Goal: Task Accomplishment & Management: Complete application form

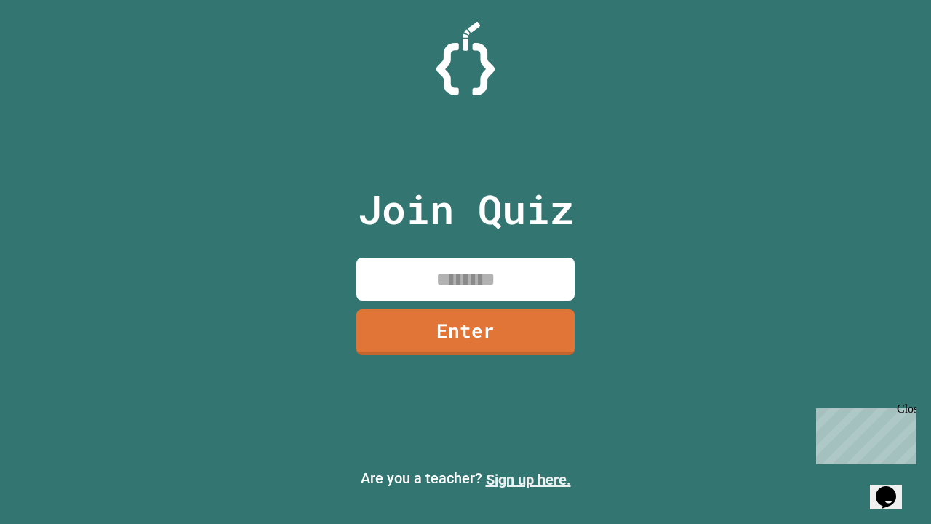
click at [528, 479] on link "Sign up here." at bounding box center [528, 479] width 85 height 17
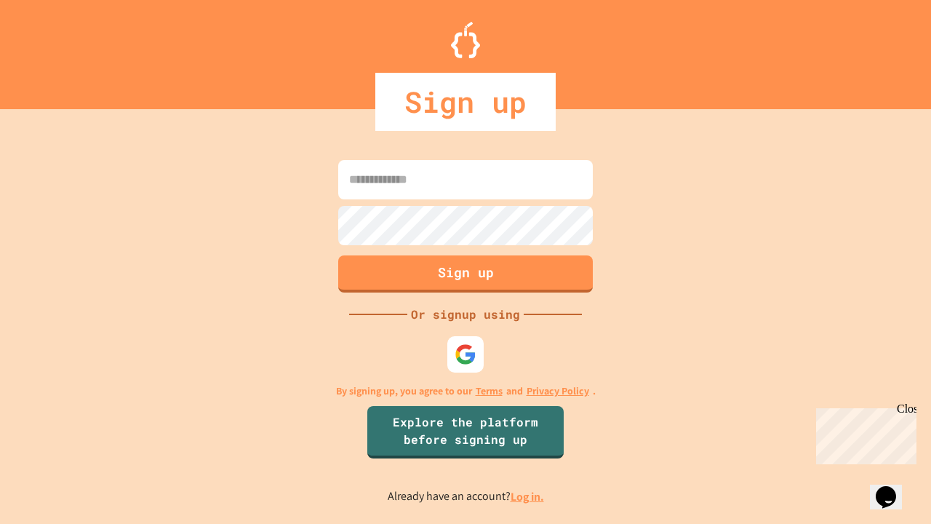
click at [528, 496] on link "Log in." at bounding box center [527, 496] width 33 height 15
